Goal: Task Accomplishment & Management: Use online tool/utility

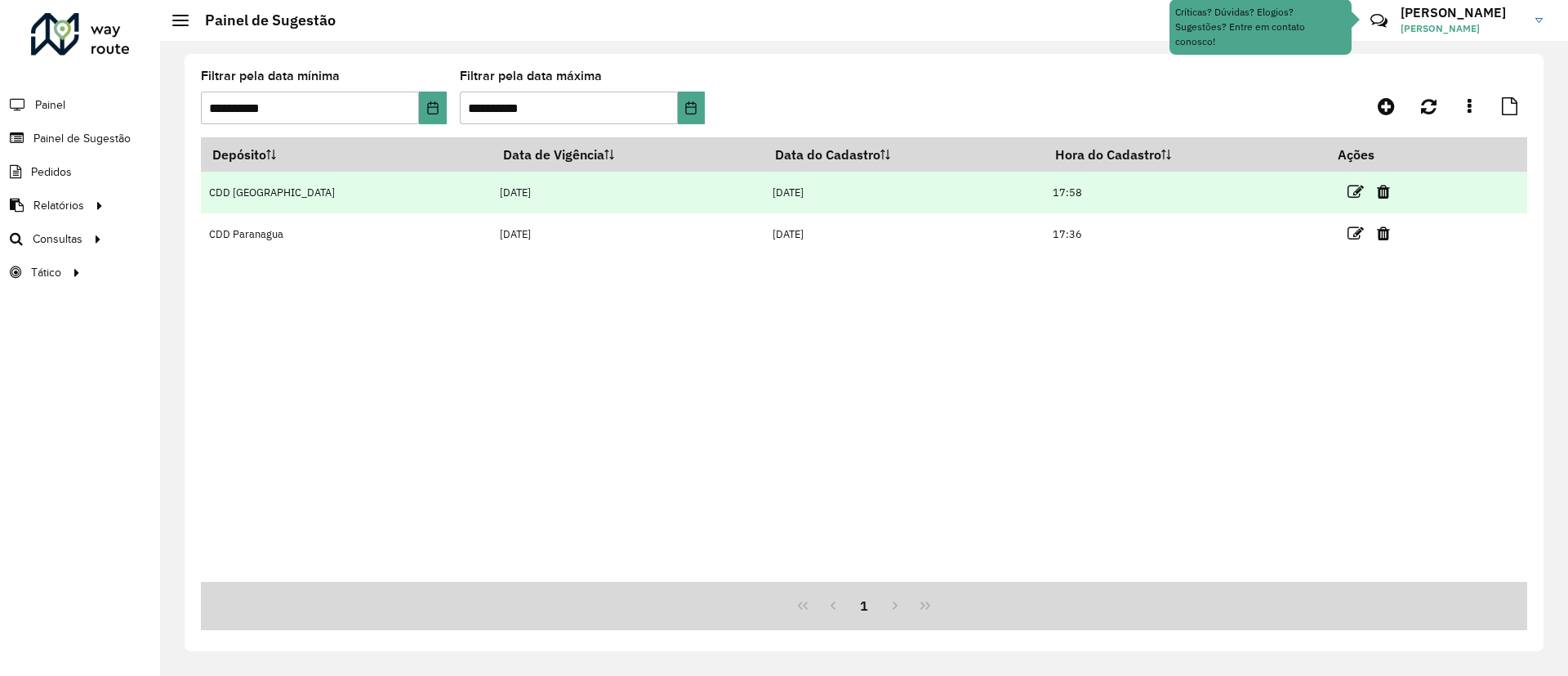
drag, startPoint x: 1335, startPoint y: 195, endPoint x: 1309, endPoint y: 200, distance: 26.5
click at [1348, 194] on icon at bounding box center [1356, 192] width 17 height 17
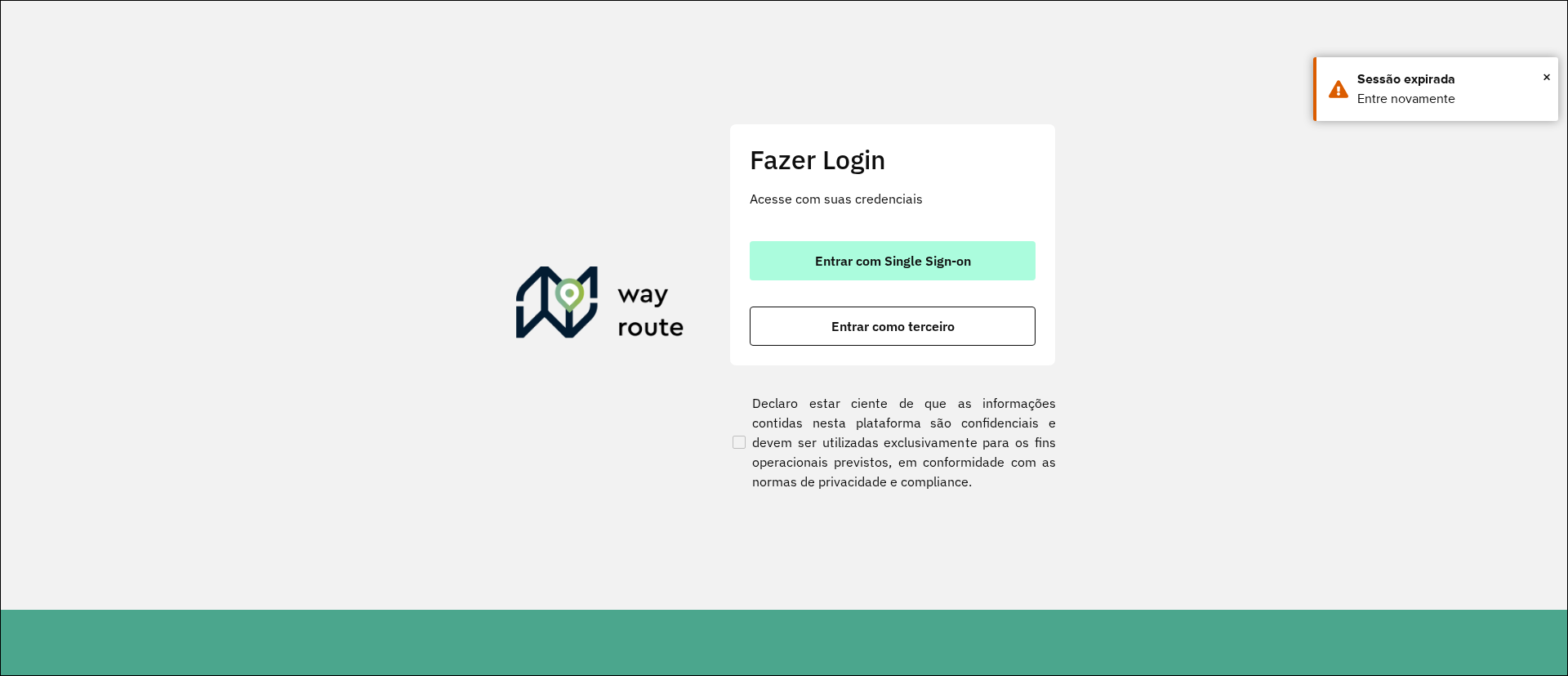
click at [978, 250] on button "Entrar com Single Sign-on" at bounding box center [892, 260] width 286 height 39
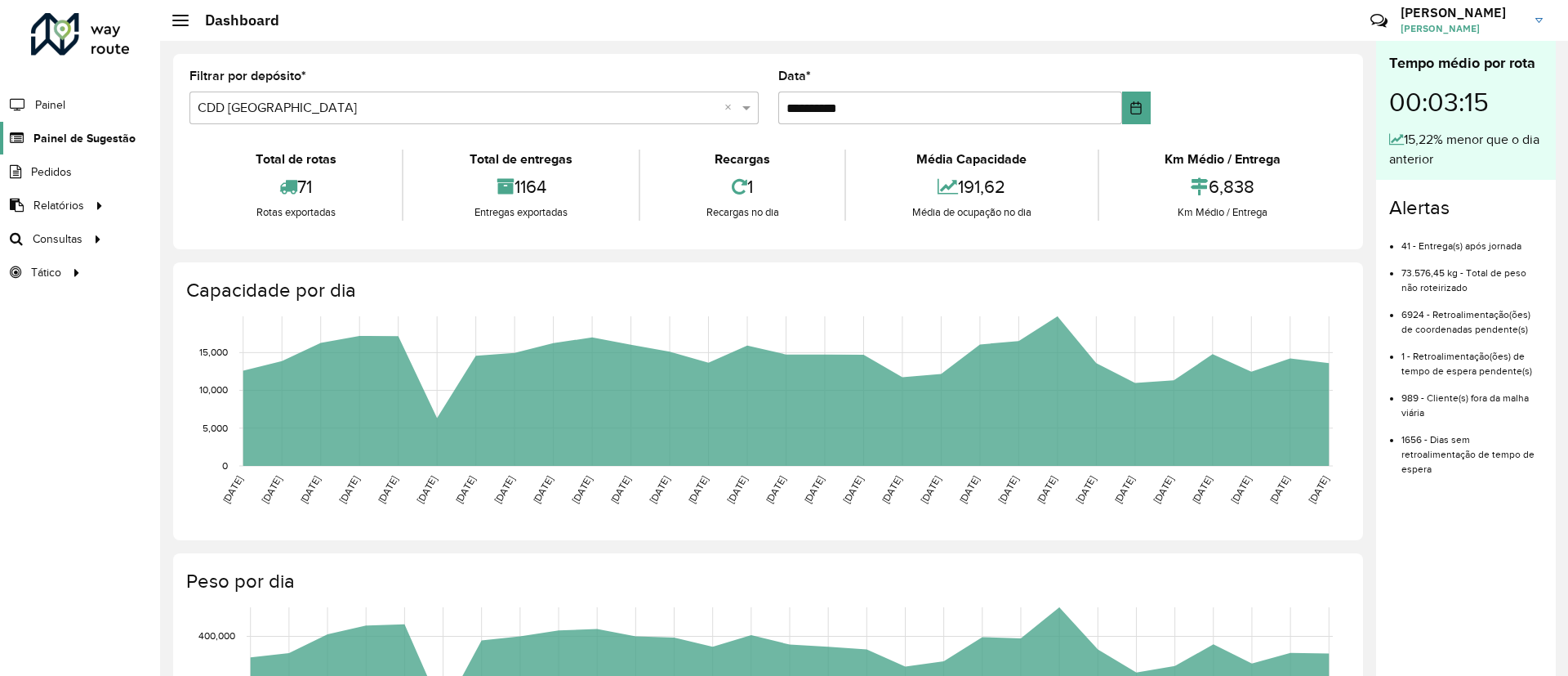
click at [101, 144] on span "Painel de Sugestão" at bounding box center [84, 139] width 102 height 18
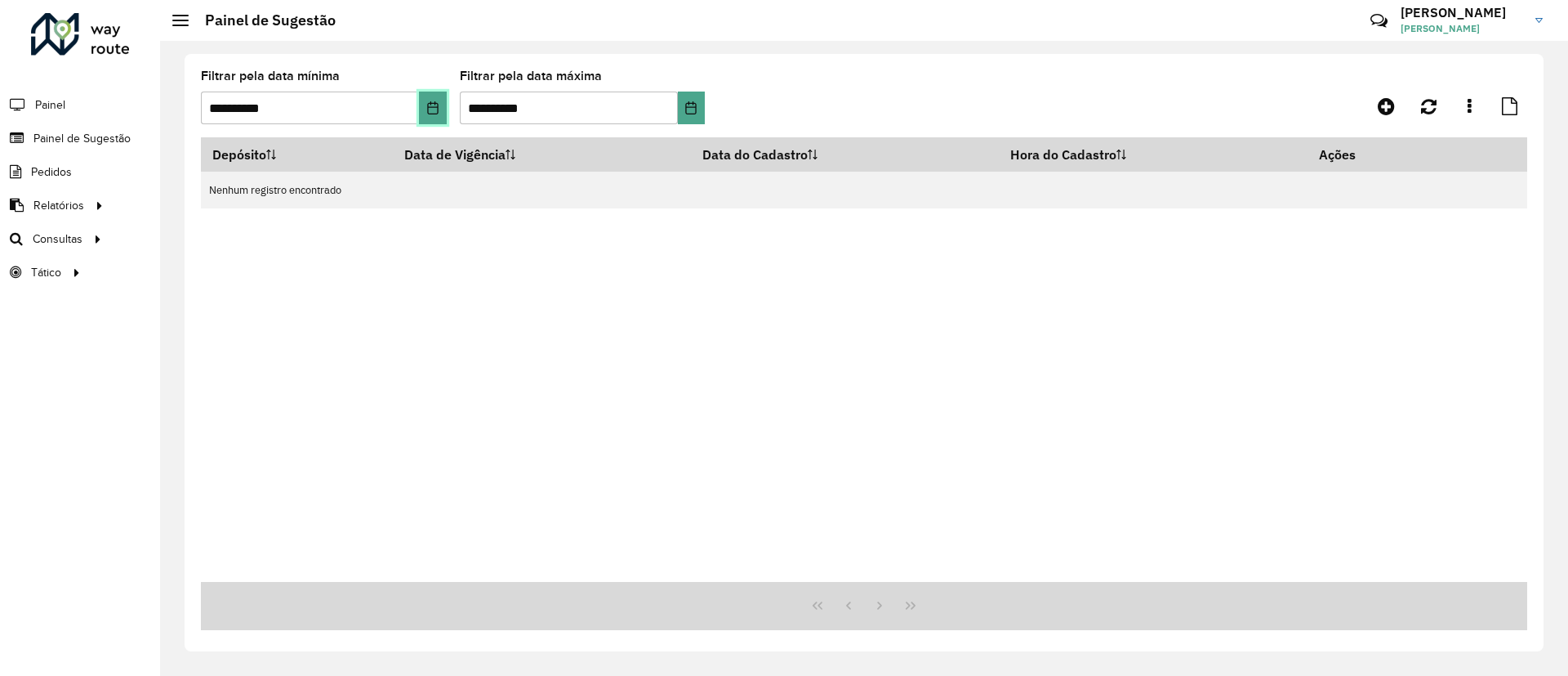
click at [427, 116] on button "Choose Date" at bounding box center [432, 108] width 27 height 33
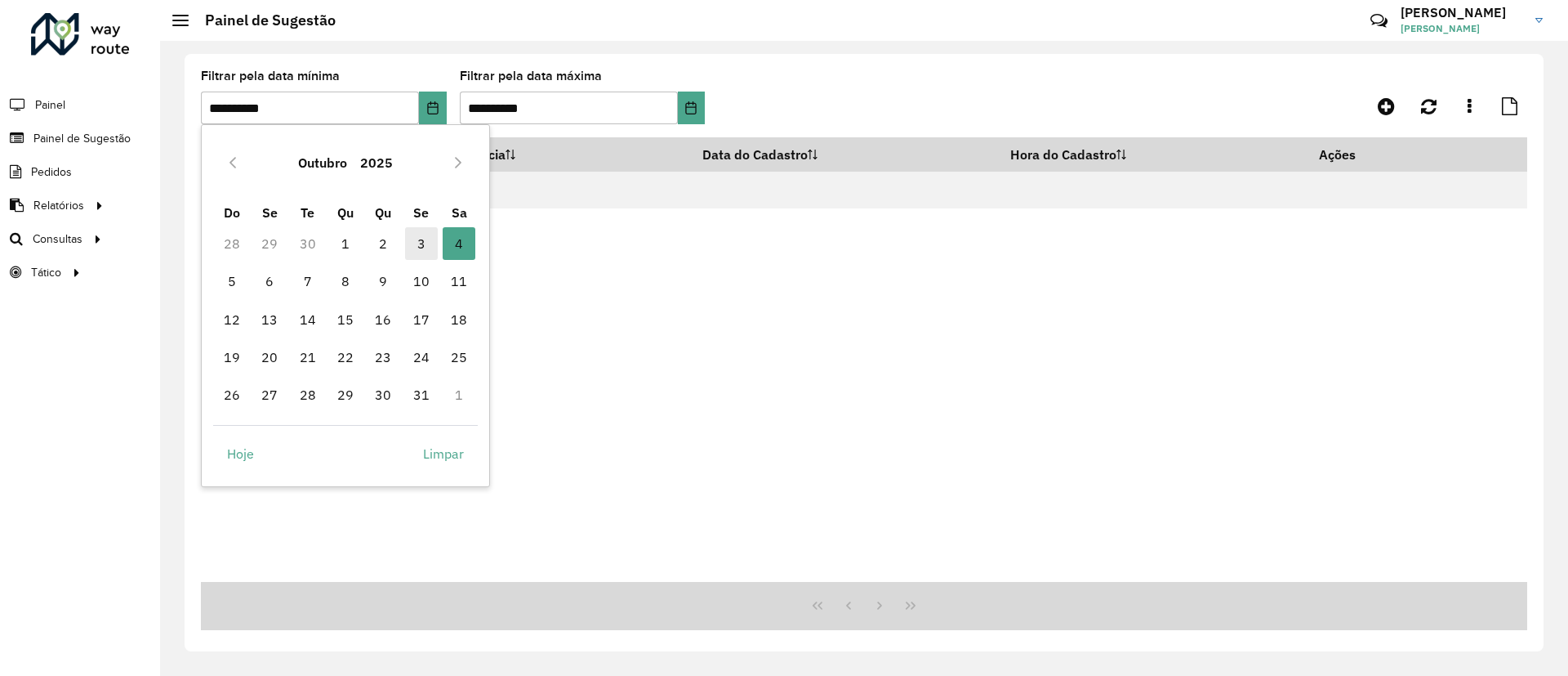
click at [423, 245] on span "3" at bounding box center [421, 243] width 33 height 33
type input "**********"
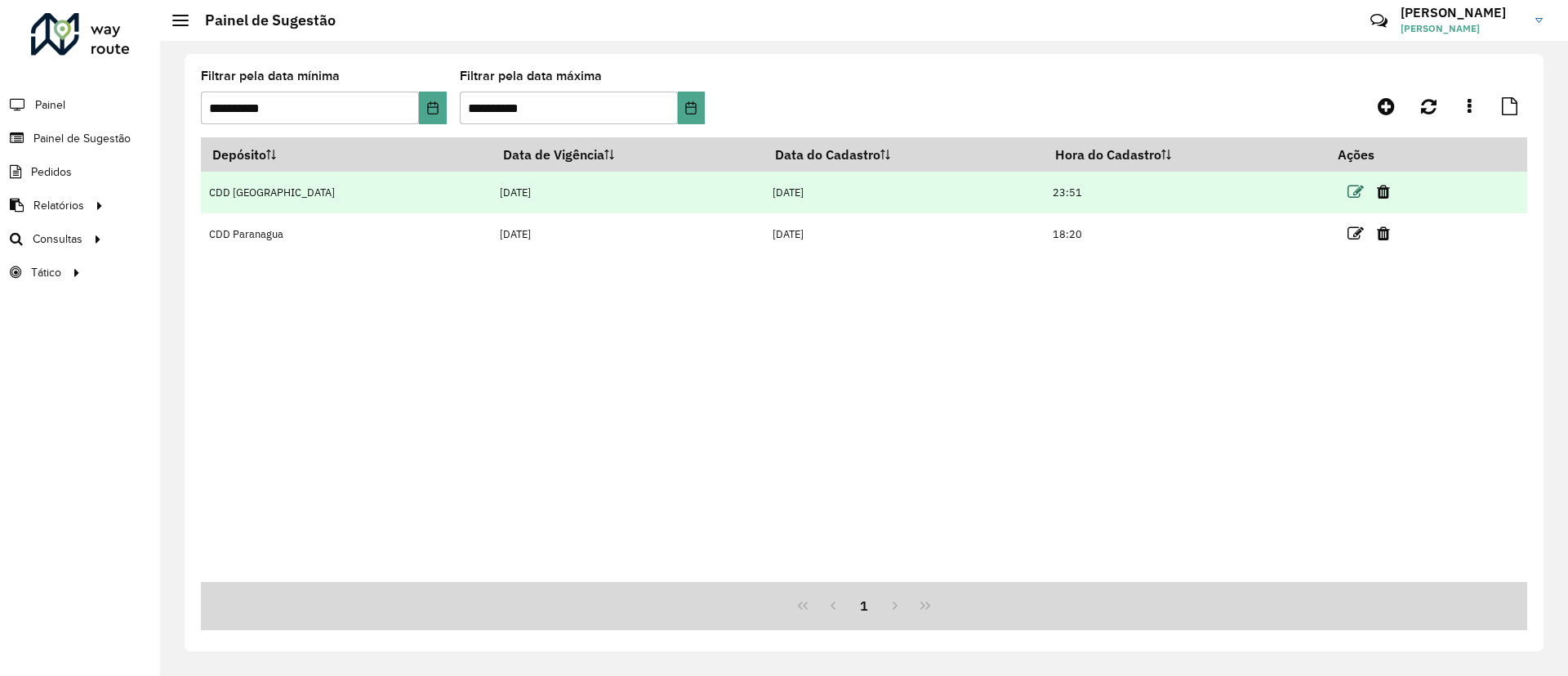
click at [1348, 189] on icon at bounding box center [1356, 192] width 17 height 17
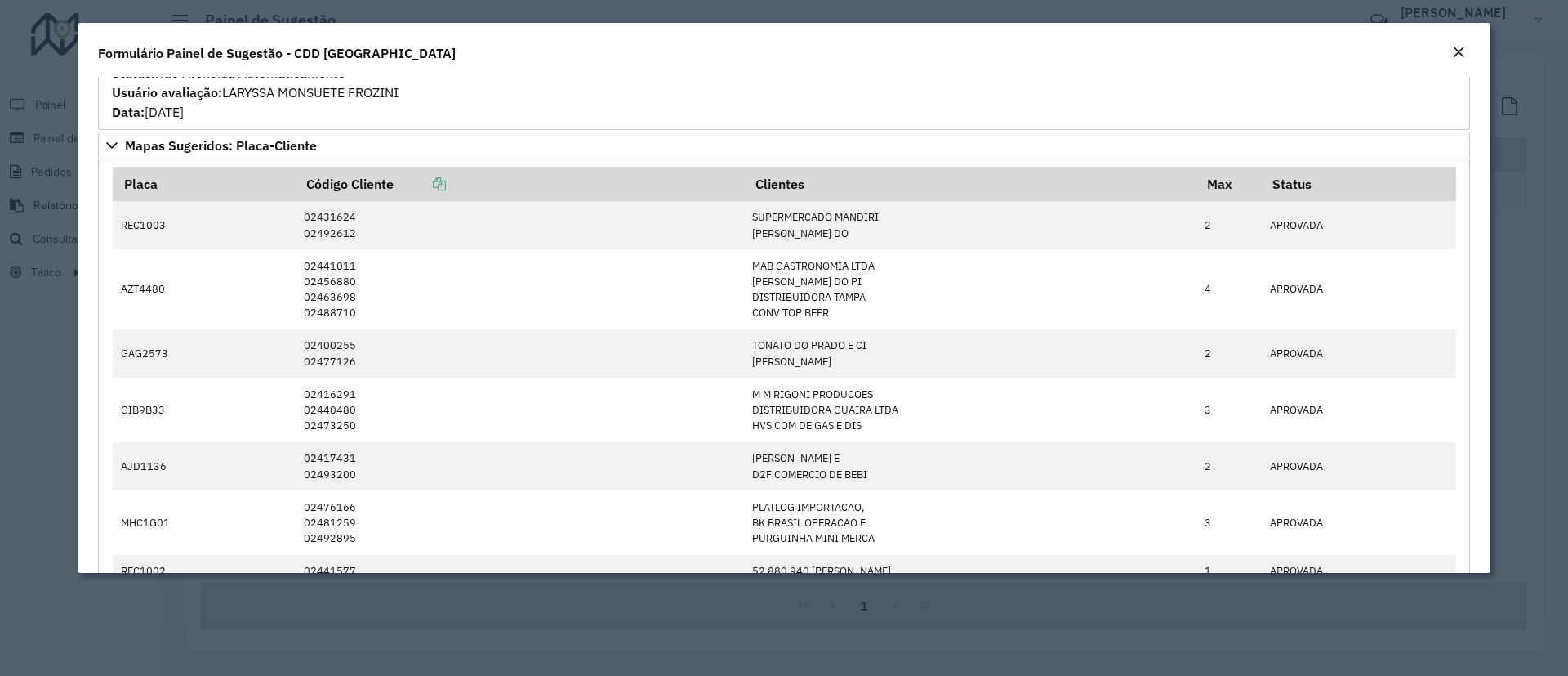
scroll to position [858, 0]
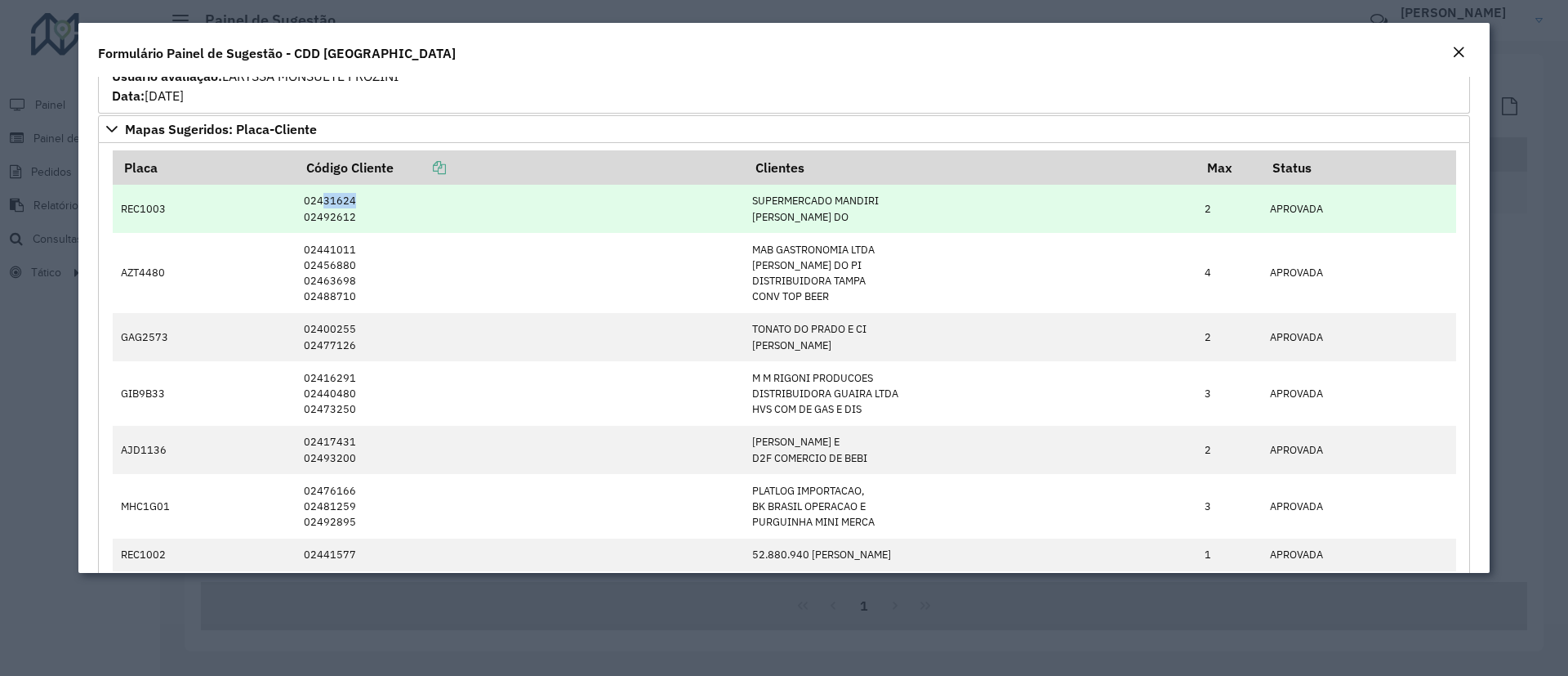
drag, startPoint x: 299, startPoint y: 196, endPoint x: 333, endPoint y: 196, distance: 34.0
click at [333, 196] on td "02431624 02492612" at bounding box center [520, 209] width 449 height 48
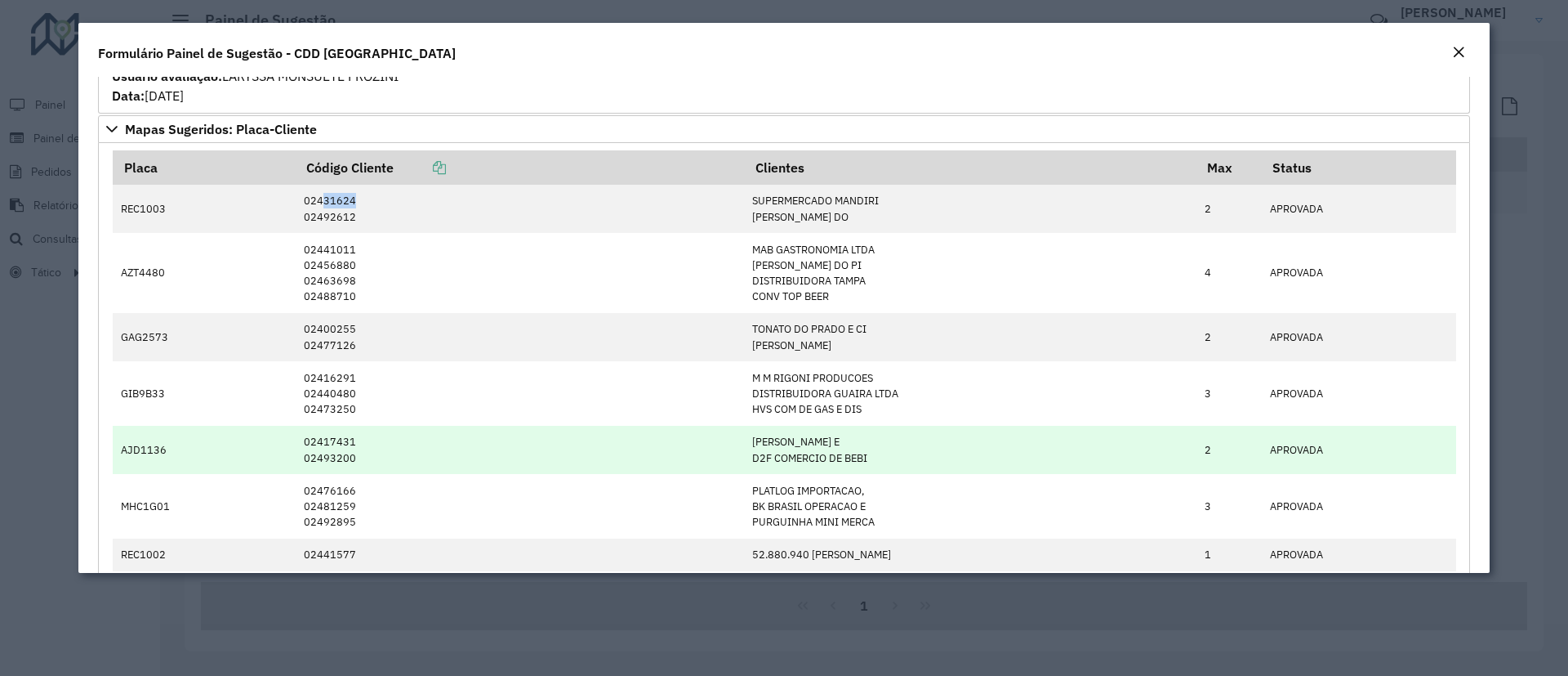
copy td "31624"
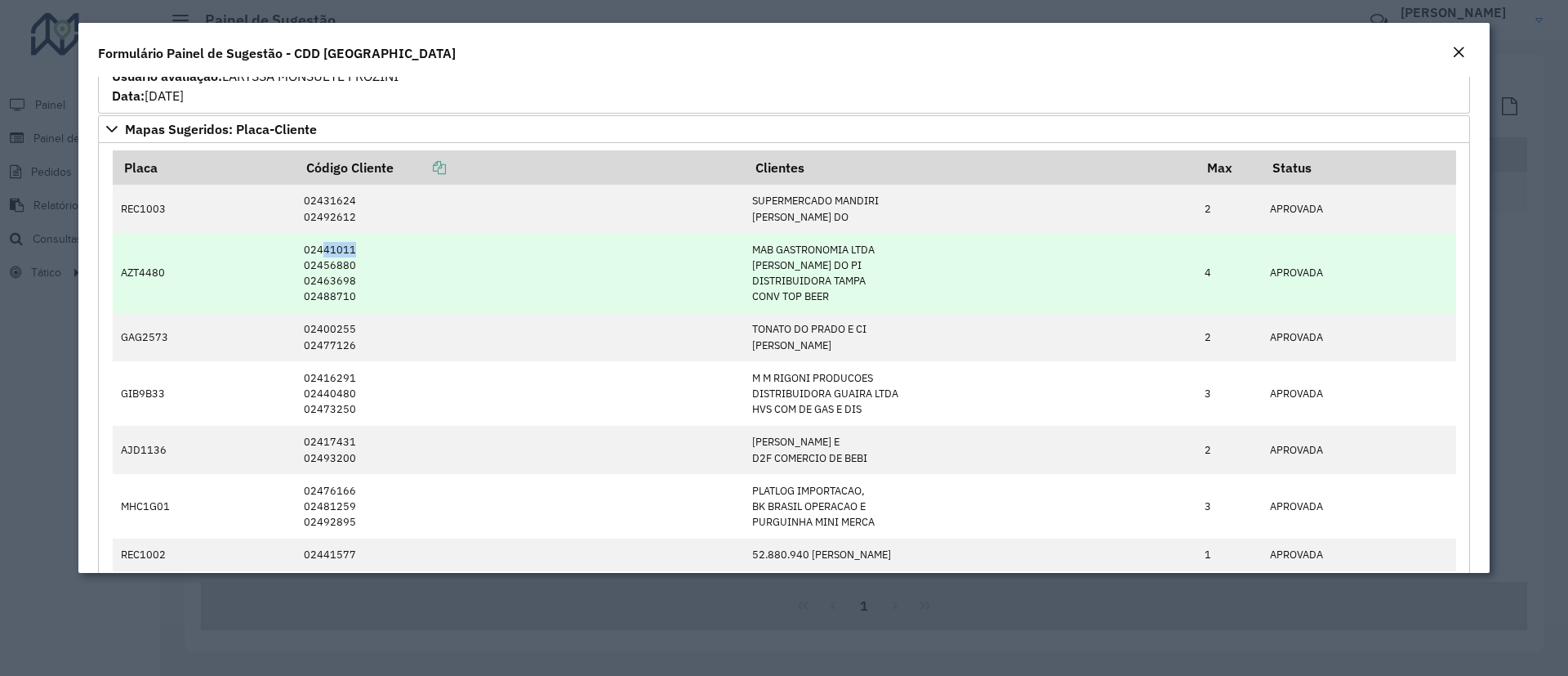
drag, startPoint x: 298, startPoint y: 250, endPoint x: 334, endPoint y: 239, distance: 37.6
click at [334, 239] on td "02441011 02456880 02463698 02488710" at bounding box center [520, 273] width 449 height 80
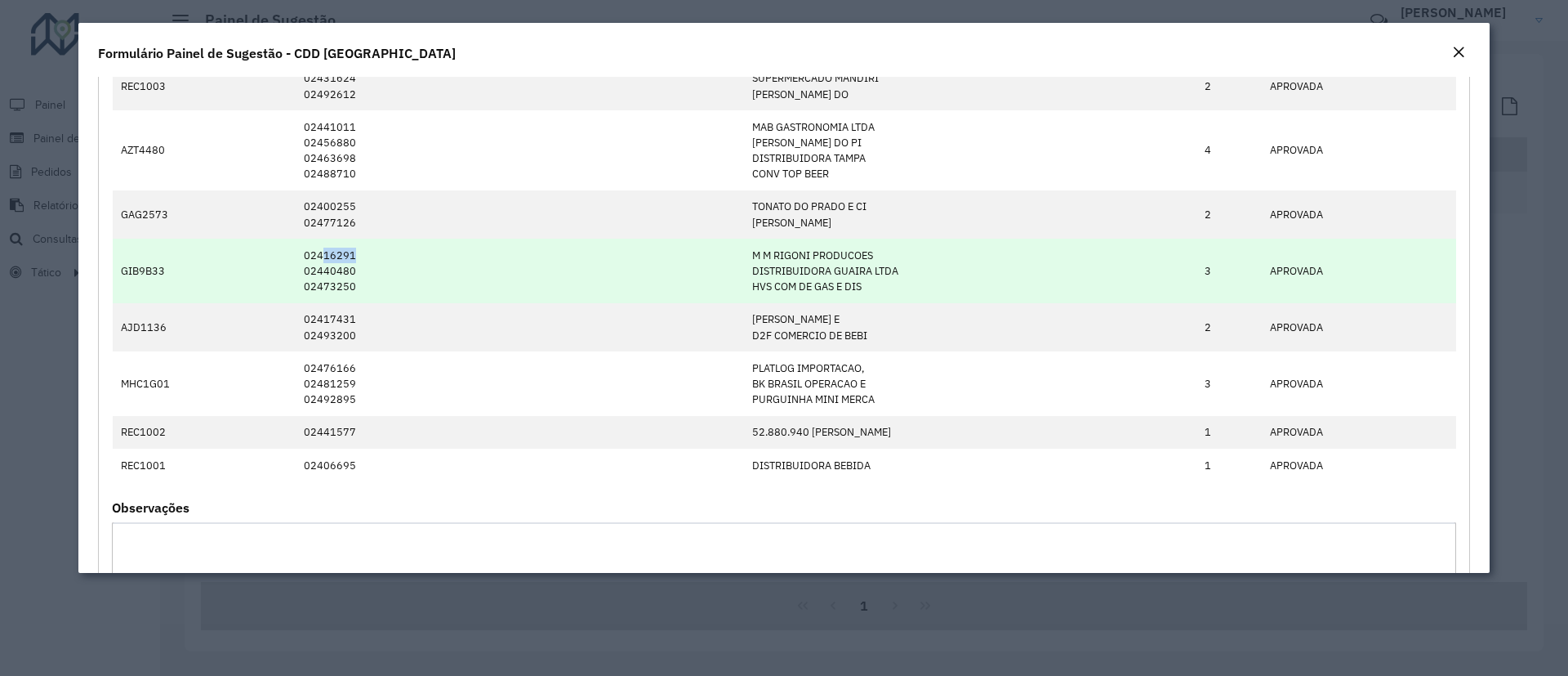
drag, startPoint x: 299, startPoint y: 253, endPoint x: 328, endPoint y: 256, distance: 29.2
click at [328, 256] on td "02416291 02440480 02473250" at bounding box center [520, 270] width 449 height 64
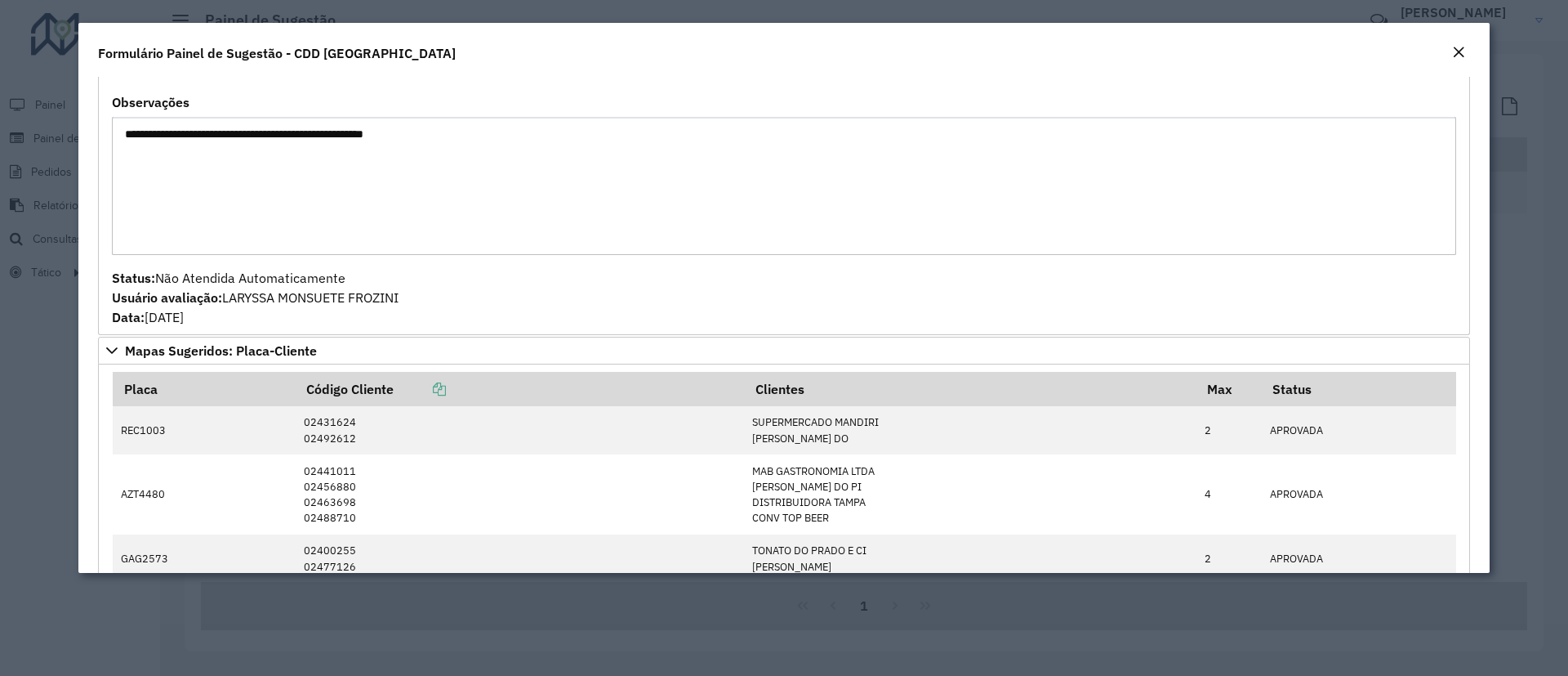
scroll to position [613, 0]
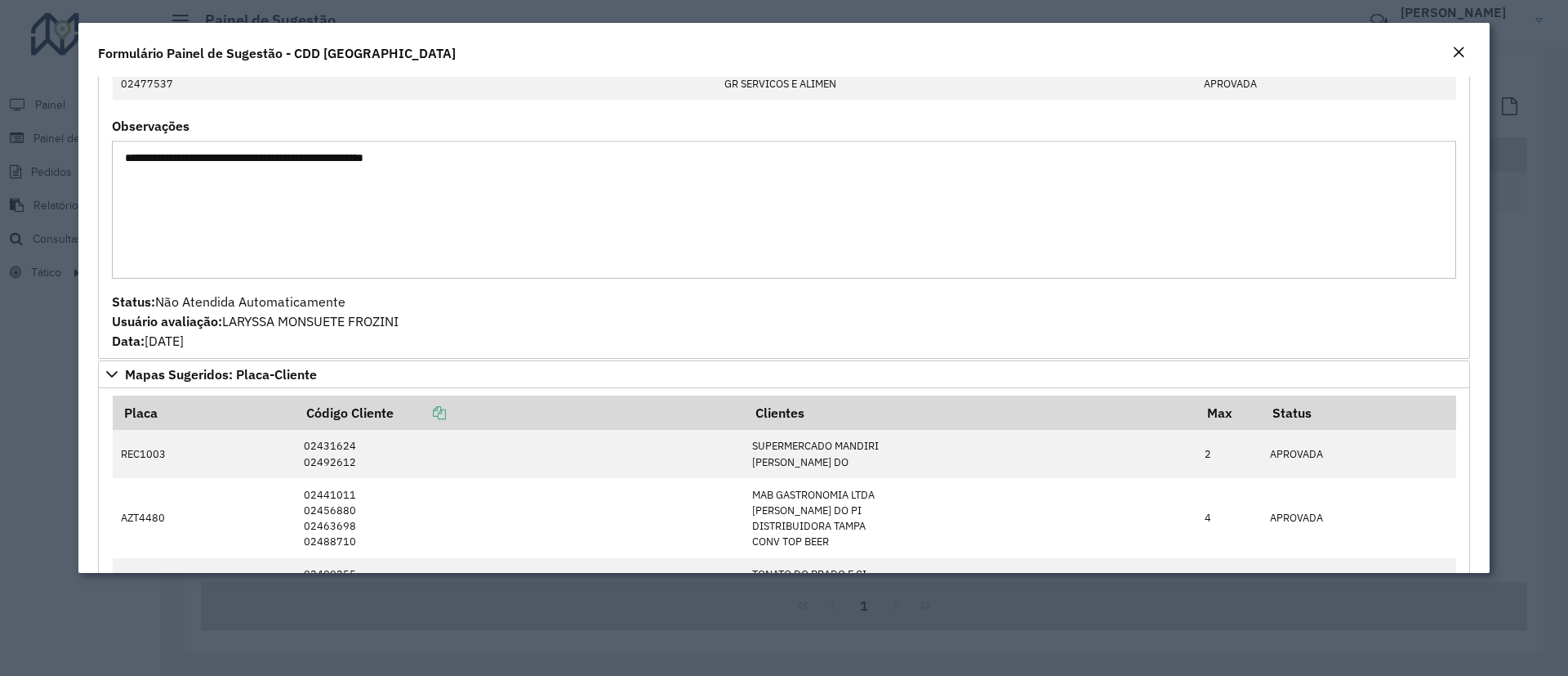
click at [1456, 51] on em "Close" at bounding box center [1459, 53] width 13 height 13
